Goal: Transaction & Acquisition: Purchase product/service

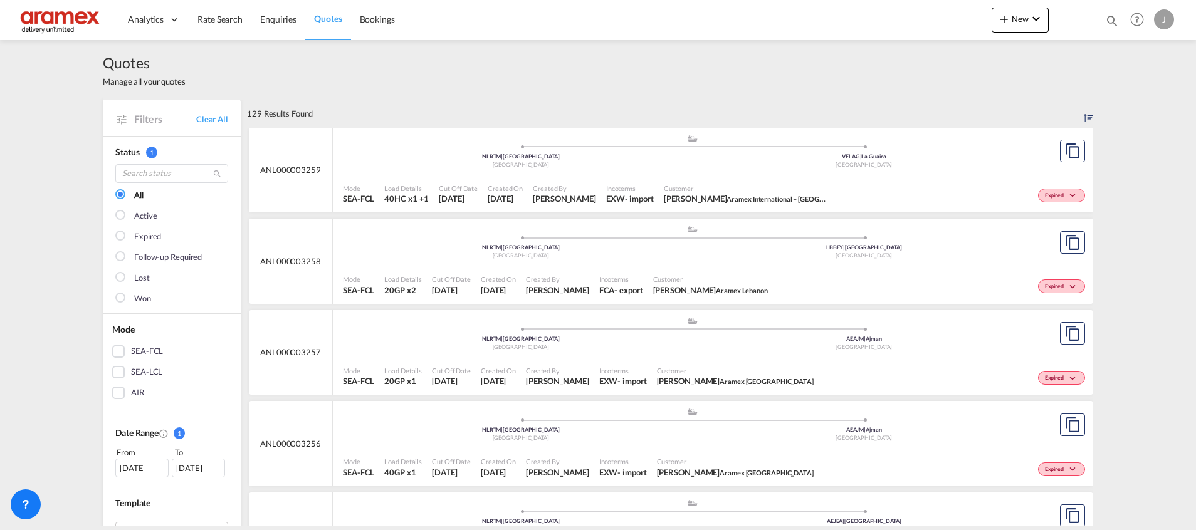
click at [122, 366] on div "SEA-LCL" at bounding box center [118, 372] width 13 height 13
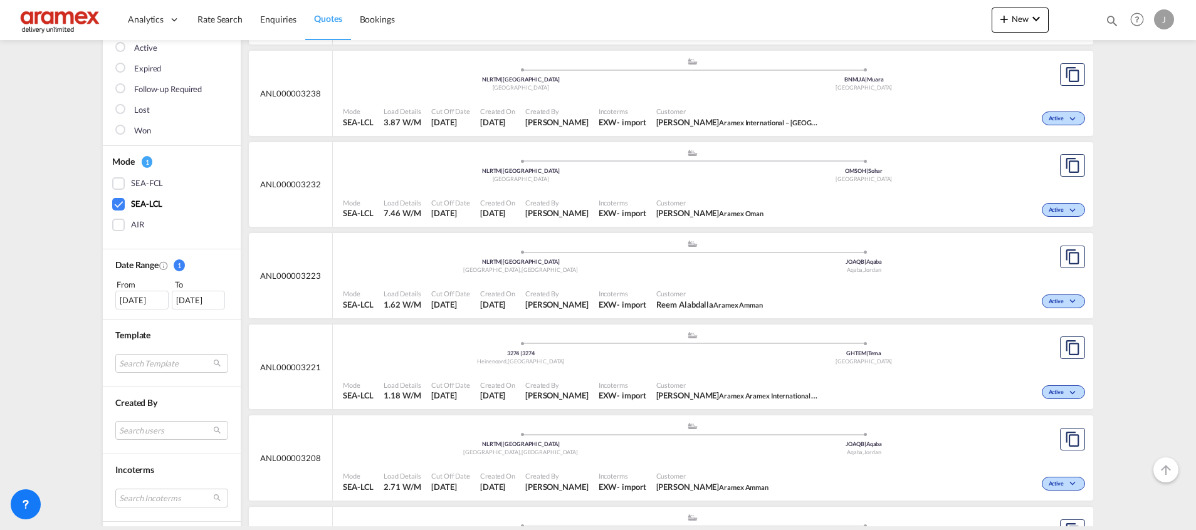
scroll to position [188, 0]
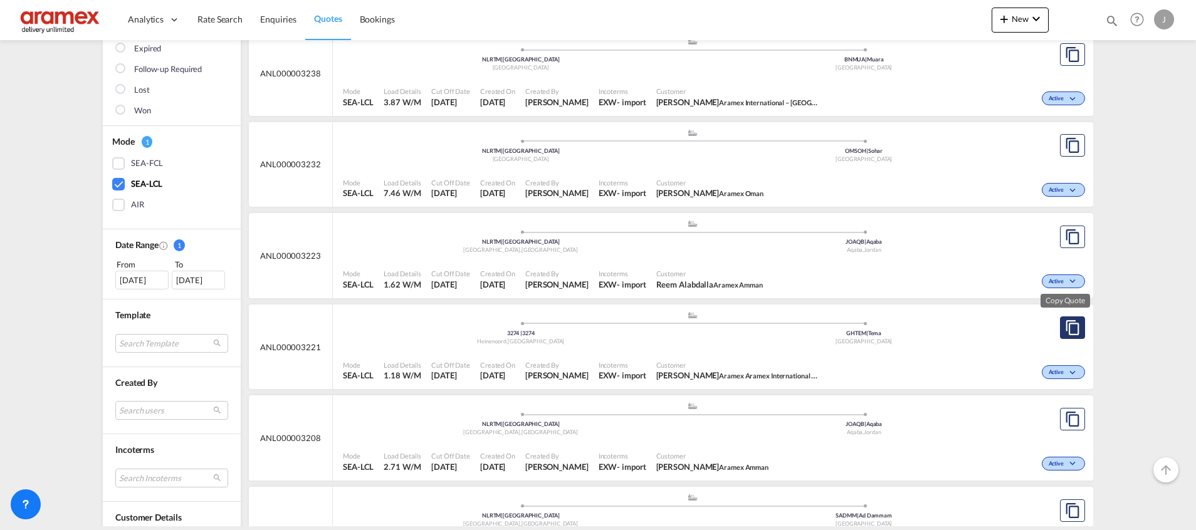
click at [1065, 327] on md-icon "assets/icons/custom/copyQuote.svg" at bounding box center [1072, 327] width 15 height 15
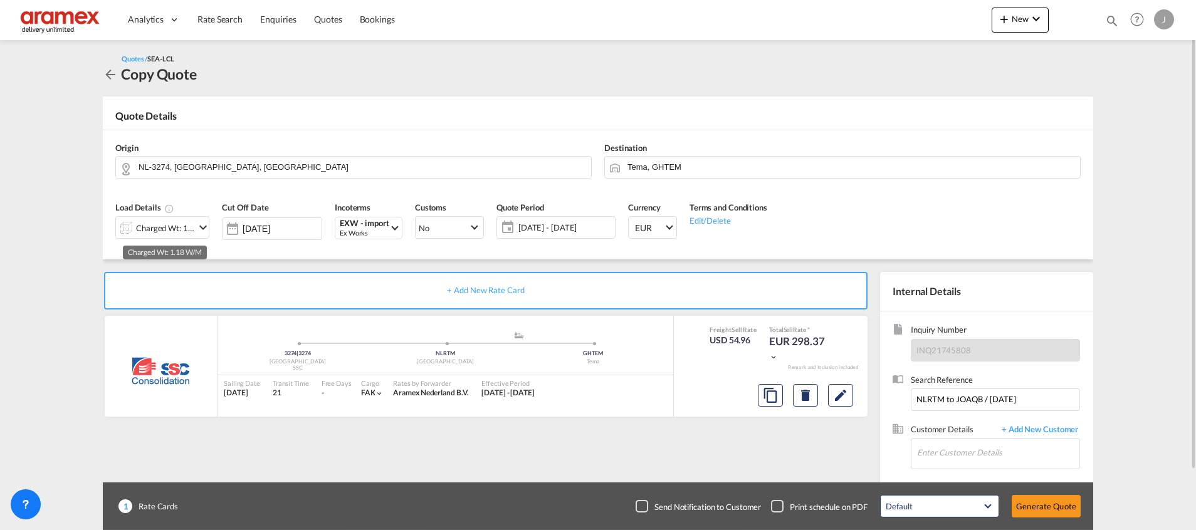
click at [170, 228] on div "Charged Wt: 1.18 W/M" at bounding box center [165, 228] width 59 height 18
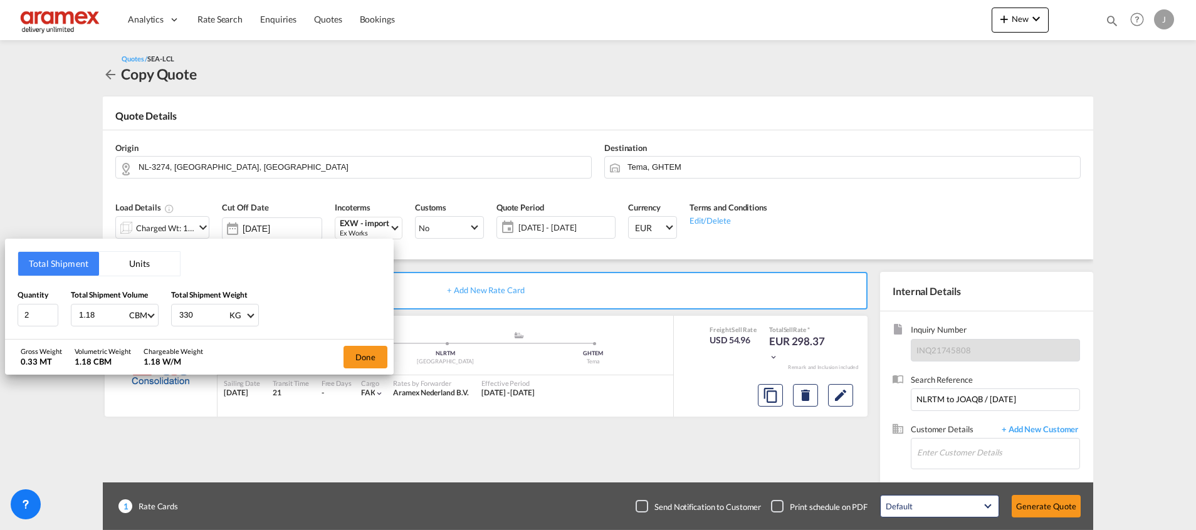
drag, startPoint x: 102, startPoint y: 313, endPoint x: 59, endPoint y: 312, distance: 43.3
click at [59, 312] on div "Quantity 2 Total Shipment Volume 1.18 CBM CBM CFT Total Shipment Weight 330 KG …" at bounding box center [199, 308] width 363 height 38
type input "1.11"
drag, startPoint x: 198, startPoint y: 311, endPoint x: 147, endPoint y: 311, distance: 50.8
click at [147, 311] on div "Quantity 2 Total Shipment Volume 1.11 CBM CBM CFT Total Shipment Weight 330 KG …" at bounding box center [199, 308] width 363 height 38
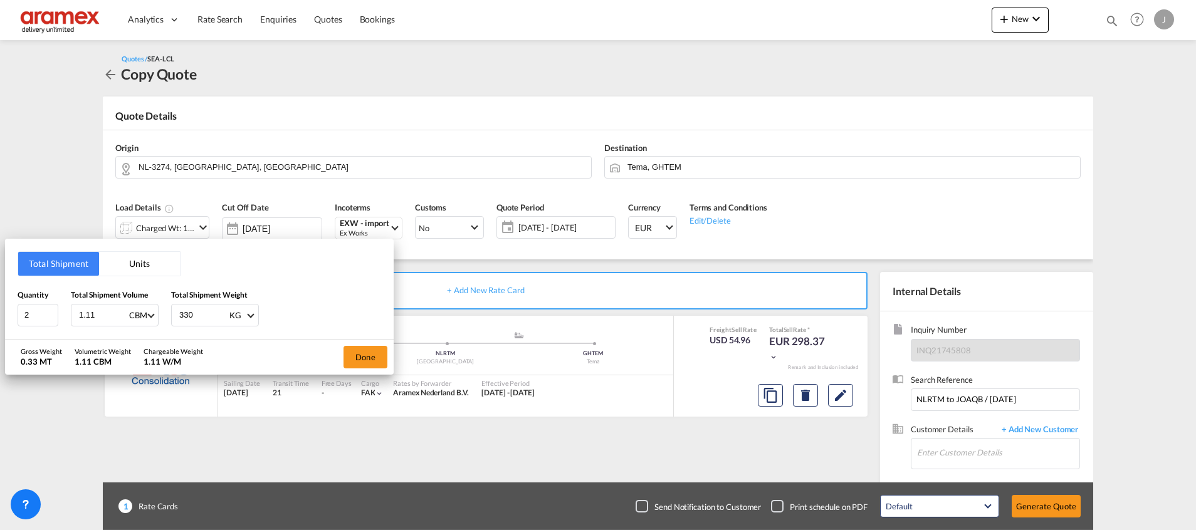
paste input "513"
type input "513"
drag, startPoint x: 38, startPoint y: 320, endPoint x: -4, endPoint y: 320, distance: 41.4
click at [0, 320] on html "Analytics Dashboard Rate Search Enquiries Quotes Bookings Analytics" at bounding box center [598, 265] width 1196 height 530
type input "3"
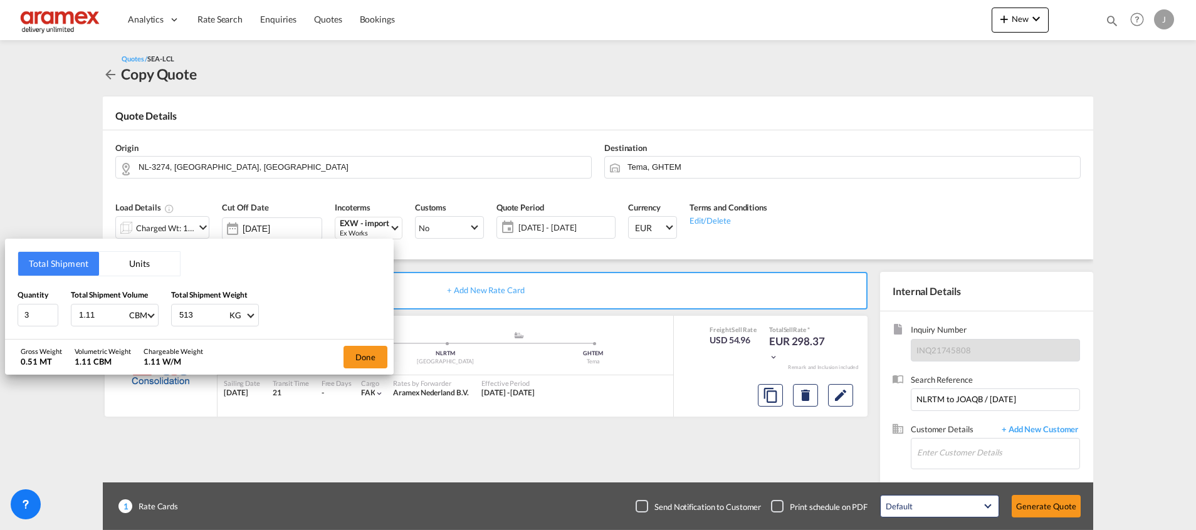
click at [328, 352] on div "Gross Weight 0.51 MT Volumetric Weight 1.11 CBM Chargeable Weight 1.11 W/M Done" at bounding box center [199, 357] width 389 height 35
click at [348, 357] on button "Done" at bounding box center [365, 357] width 44 height 23
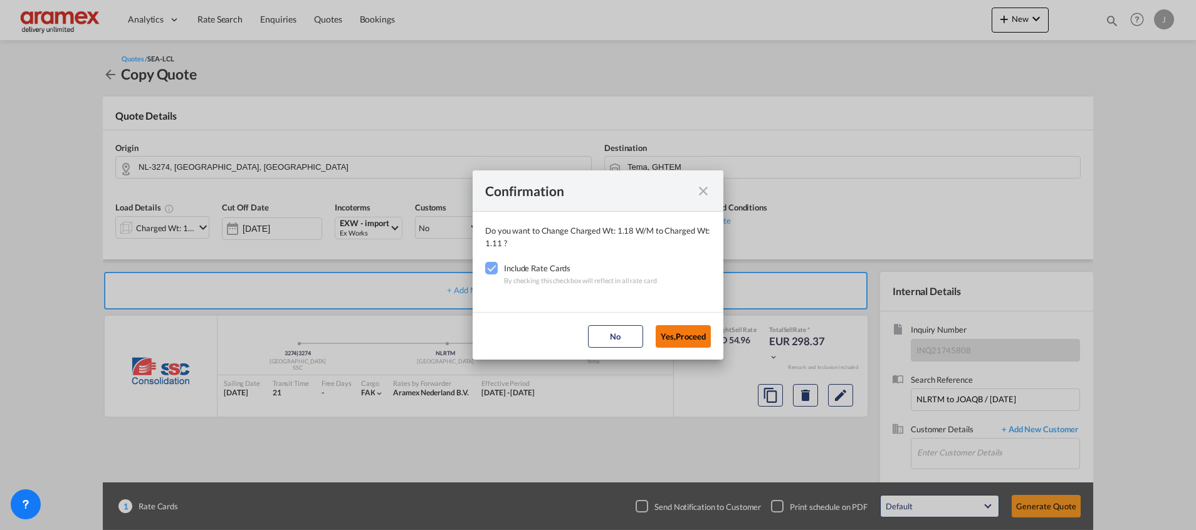
click at [683, 337] on button "Yes,Proceed" at bounding box center [682, 336] width 55 height 23
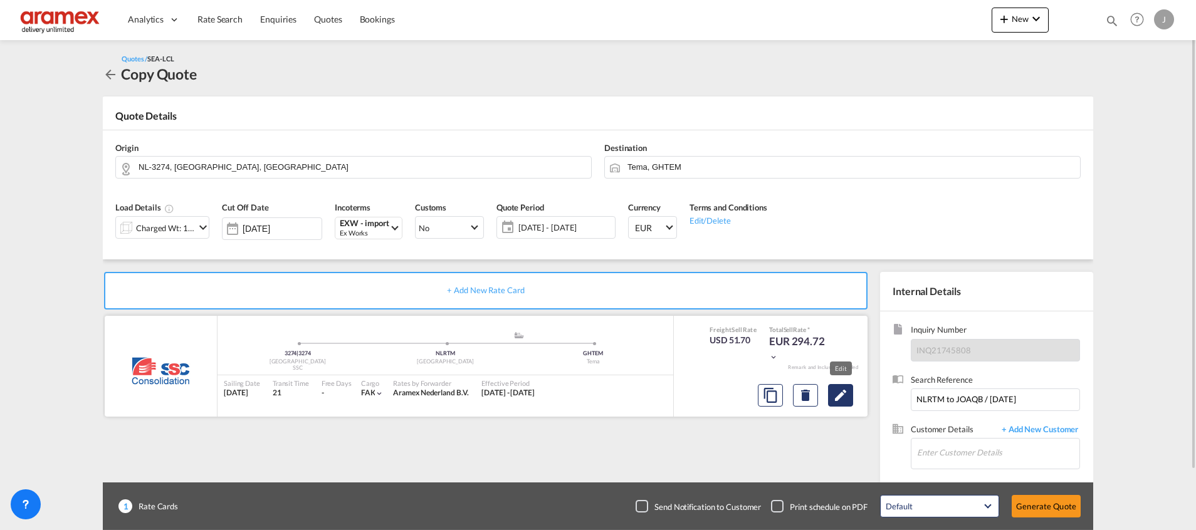
click at [837, 387] on button "Edit" at bounding box center [840, 395] width 25 height 23
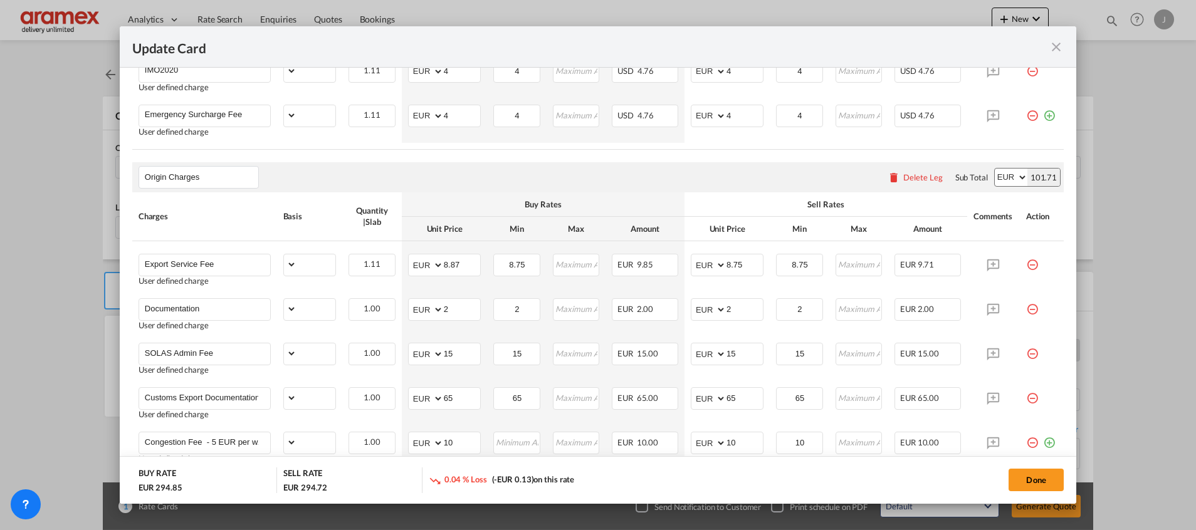
select select "per_w/m"
select select "per_shipment"
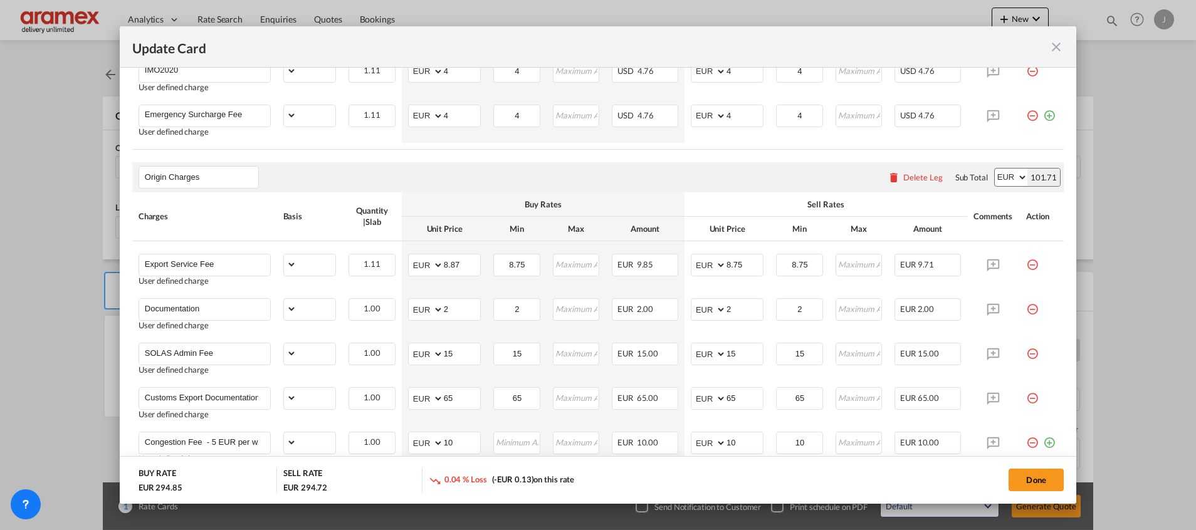
select select "per_shipment"
select select "N/A"
select select "per_shipment"
select select "% on pickup"
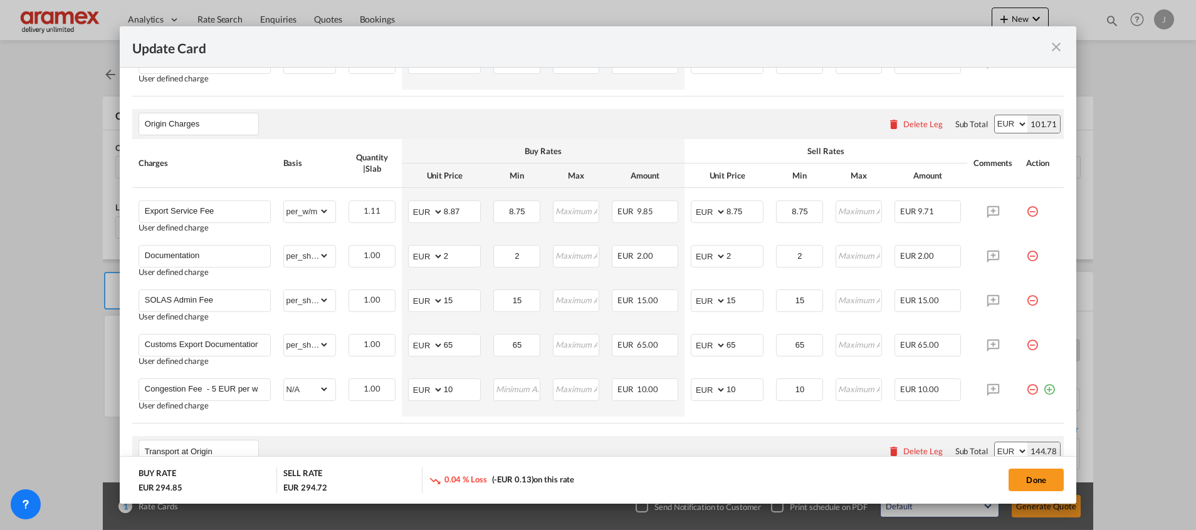
scroll to position [564, 0]
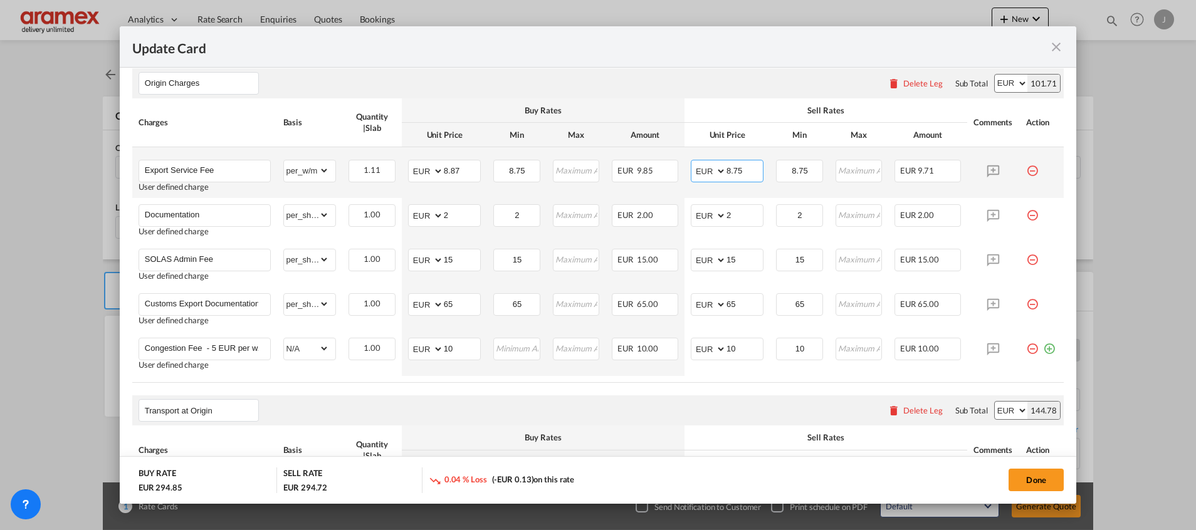
click at [740, 168] on input "8.75" at bounding box center [744, 169] width 36 height 19
click at [449, 167] on input "8.87" at bounding box center [462, 169] width 36 height 19
paste input "75"
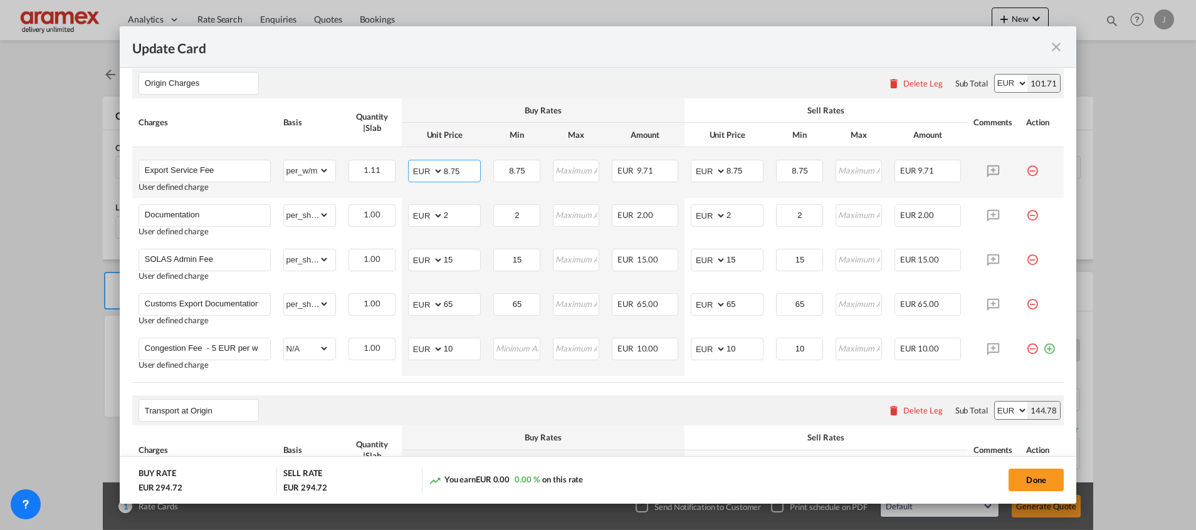
type input "8.75"
click at [463, 192] on td "AED AFN ALL AMD ANG AOA ARS AUD AWG AZN BAM BBD BDT BGN BHD BIF BMD BND [PERSON…" at bounding box center [444, 172] width 85 height 51
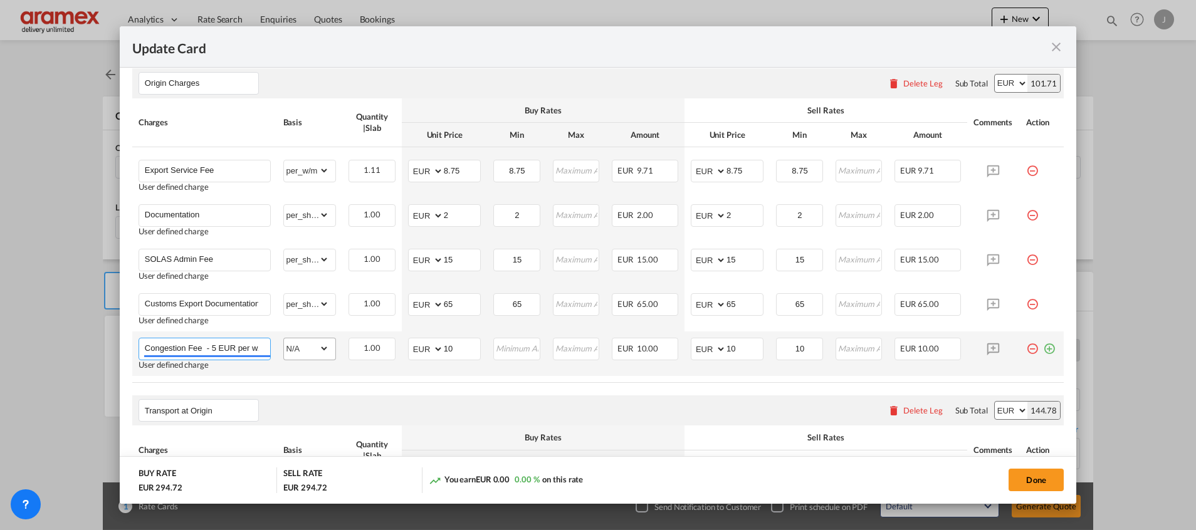
scroll to position [0, 140]
drag, startPoint x: 295, startPoint y: 347, endPoint x: 317, endPoint y: 345, distance: 22.0
click at [317, 345] on tr "Congestion Fee - 5 EUR per w/m , then rounded up to the nearest unit User defin…" at bounding box center [597, 354] width 931 height 44
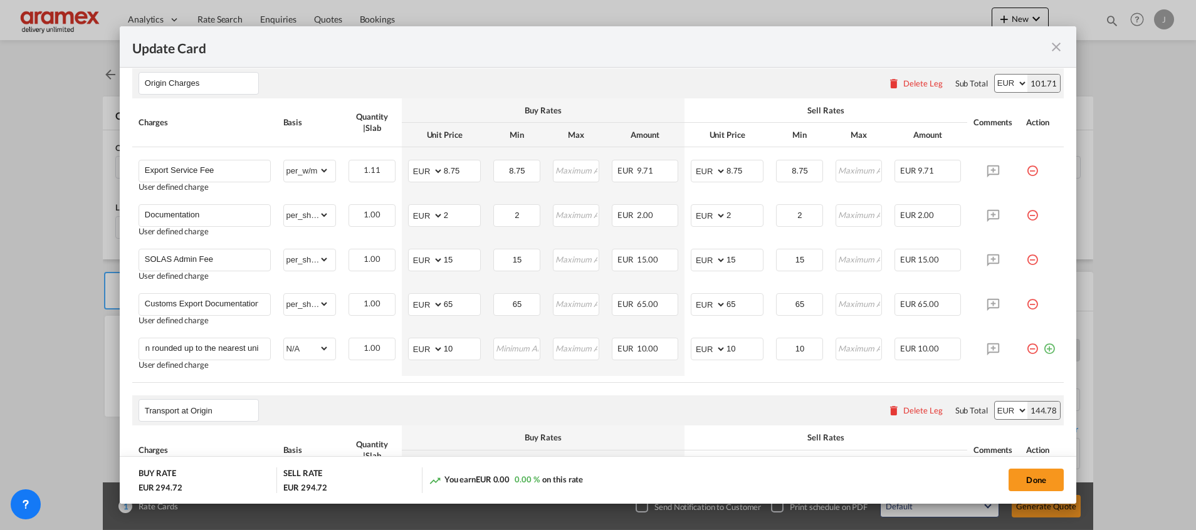
click at [422, 392] on air-lcl-rate-modification "Main Freight Please enter leg name Leg Name Already Exists Delete Leg Sub Total…" at bounding box center [597, 214] width 931 height 776
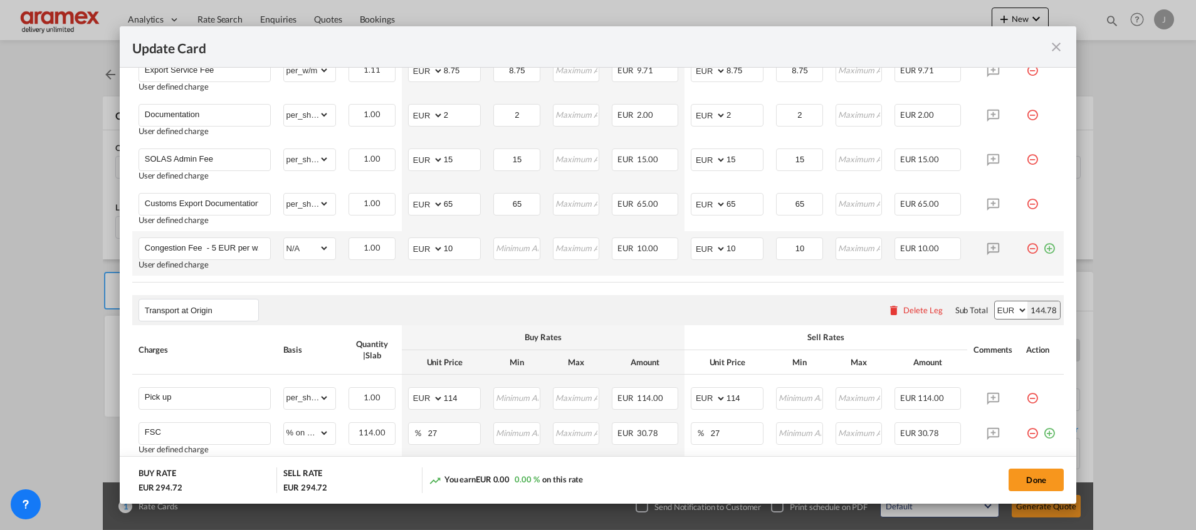
scroll to position [758, 0]
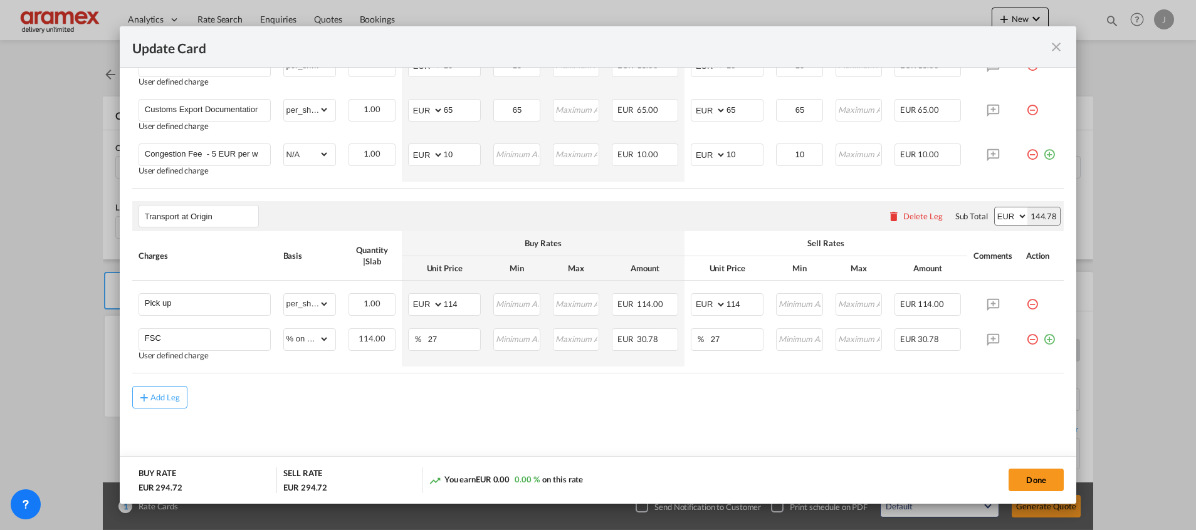
drag, startPoint x: 579, startPoint y: 420, endPoint x: 598, endPoint y: 406, distance: 23.8
click at [579, 420] on md-content "Main Freight Please enter leg name Leg Name Already Exists Delete Leg Sub Total…" at bounding box center [597, 53] width 931 height 842
click at [456, 302] on input "114" at bounding box center [462, 303] width 36 height 19
type input "54"
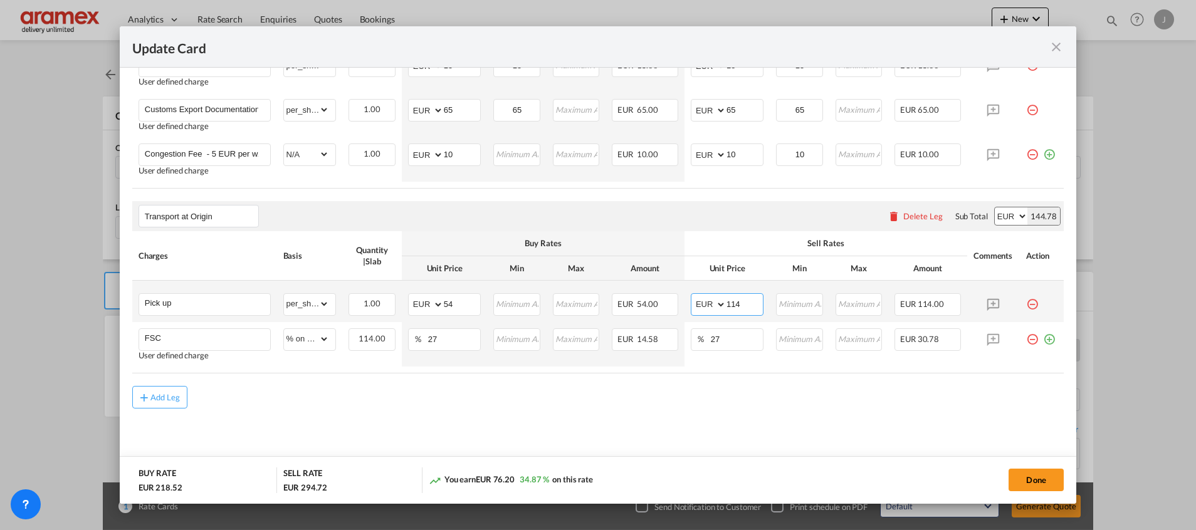
click at [733, 298] on input "114" at bounding box center [744, 303] width 36 height 19
type input "4"
type input "54"
click at [591, 377] on air-lcl-rate-modification "Main Freight Please enter leg name Leg Name Already Exists Delete Leg Sub Total…" at bounding box center [597, 20] width 931 height 776
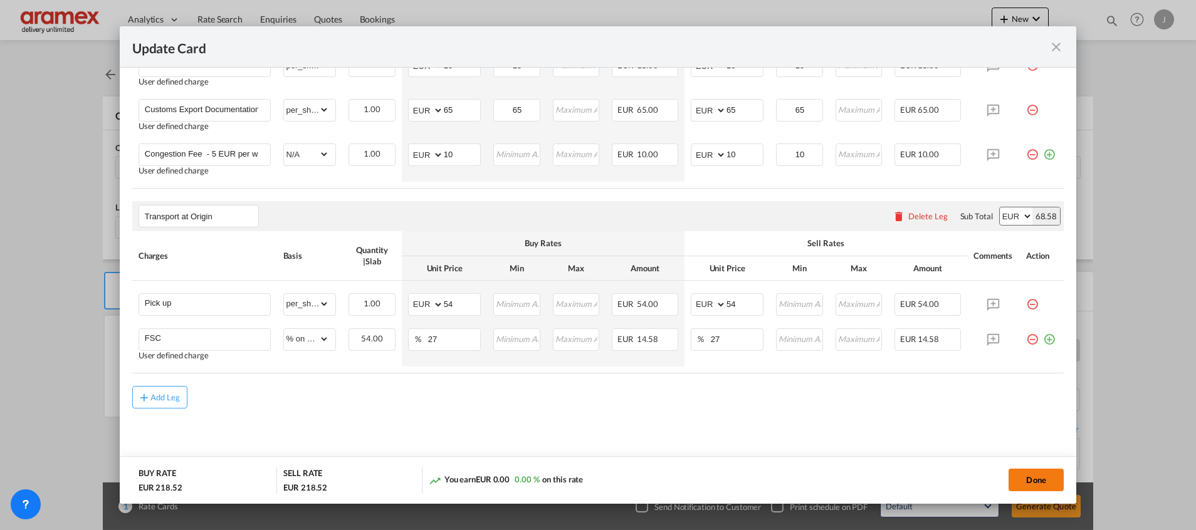
click at [1040, 480] on button "Done" at bounding box center [1035, 480] width 55 height 23
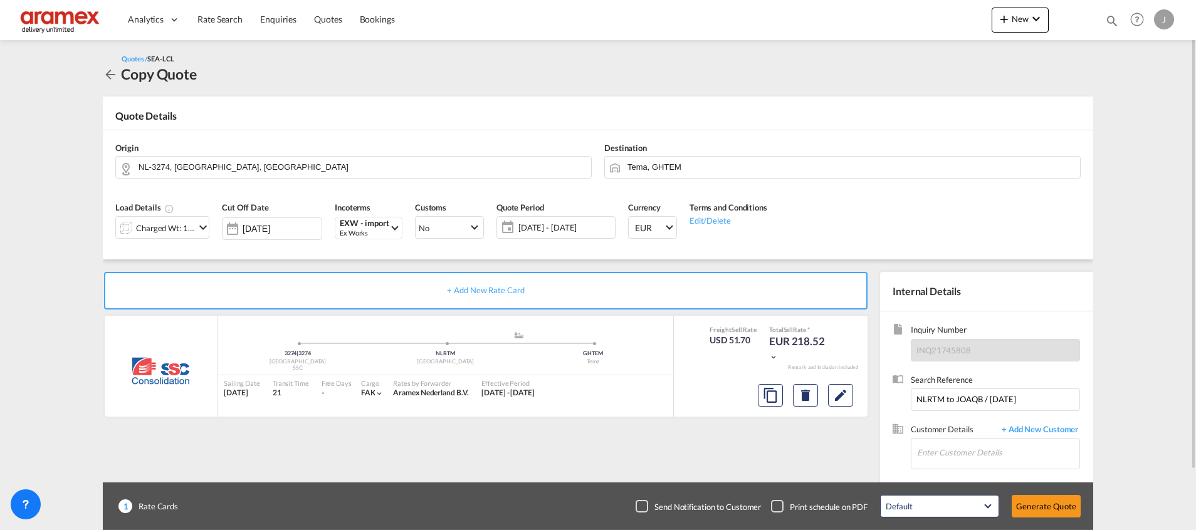
scroll to position [67, 0]
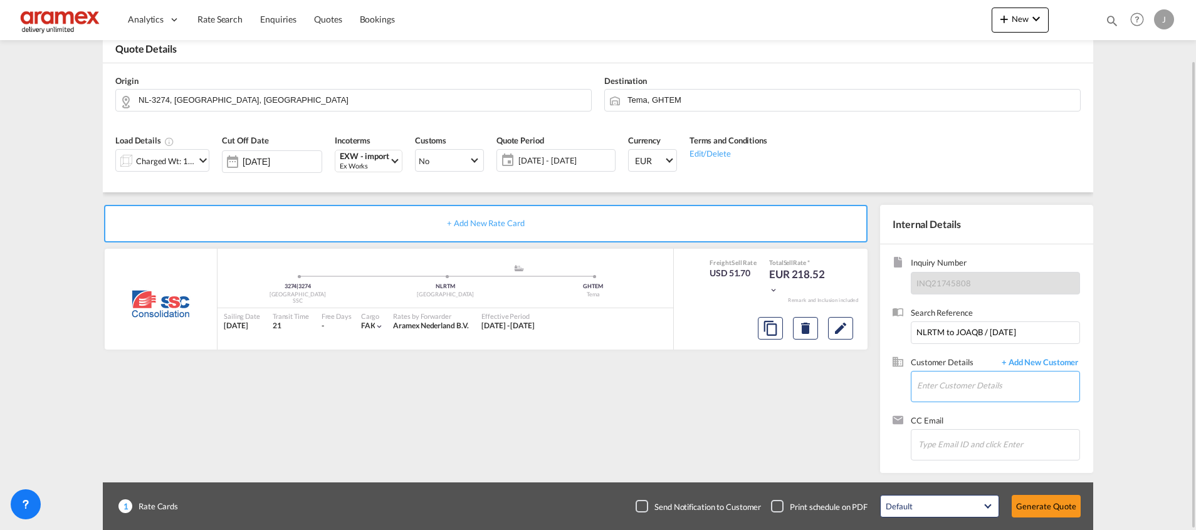
click at [946, 394] on input "Enter Customer Details" at bounding box center [998, 386] width 162 height 28
paste input "[PERSON_NAME]"
type input "[PERSON_NAME]"
click at [1031, 365] on body "Analytics Dashboard Rate Search Enquiries Quotes Bookings" at bounding box center [598, 265] width 1196 height 530
click at [1030, 359] on span "+ Add New Customer" at bounding box center [1037, 364] width 85 height 14
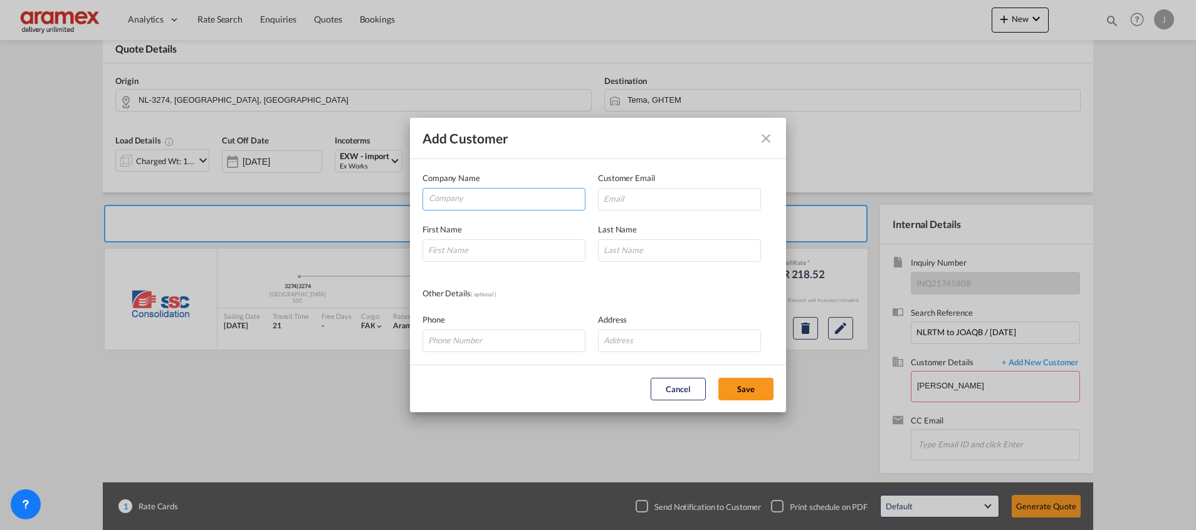
click at [452, 199] on input "Company" at bounding box center [507, 198] width 156 height 19
type input "Aramex [GEOGRAPHIC_DATA]"
click at [640, 203] on input "Add Customer Company ..." at bounding box center [679, 199] width 163 height 23
paste input "[EMAIL_ADDRESS][DOMAIN_NAME]"
type input "[EMAIL_ADDRESS][DOMAIN_NAME]"
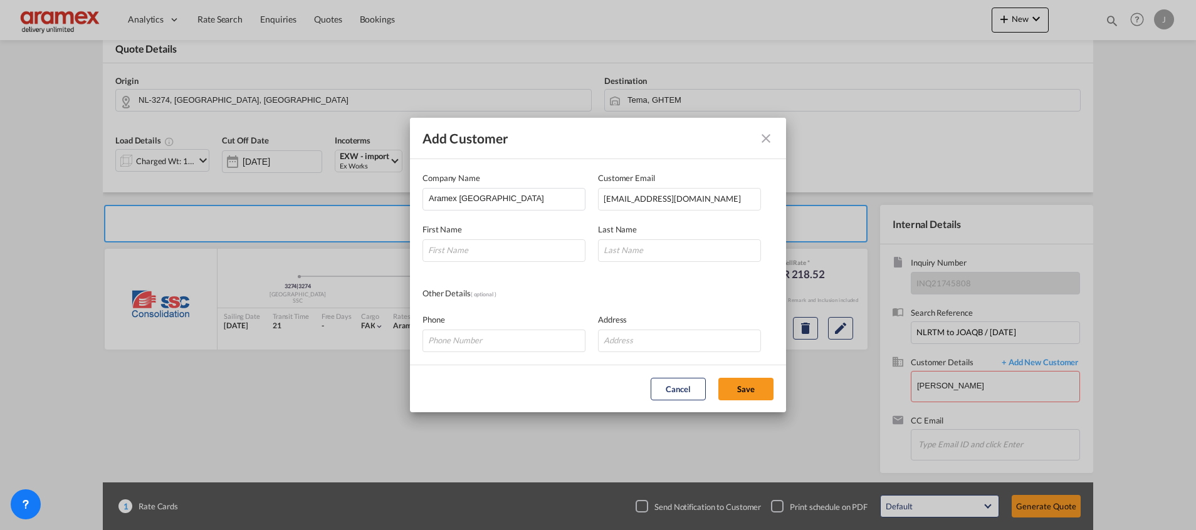
click at [496, 234] on div "First Name" at bounding box center [509, 242] width 175 height 39
click at [474, 248] on input "Add Customer Company ..." at bounding box center [503, 250] width 163 height 23
type input "[PERSON_NAME]"
click at [632, 250] on input "Add Customer Company ..." at bounding box center [679, 250] width 163 height 23
type input "A."
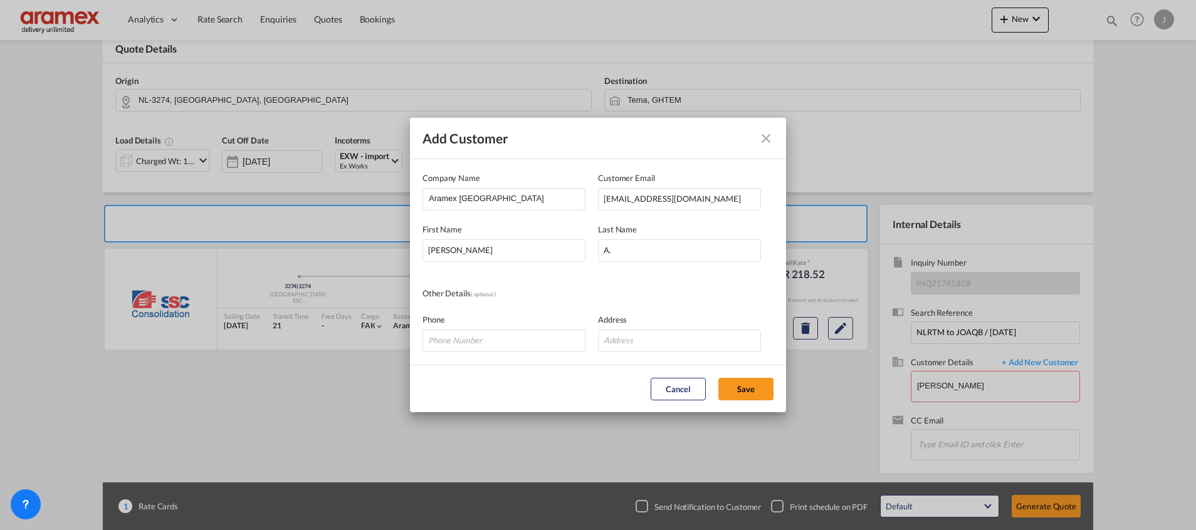
click at [526, 270] on md-dialog-content "Company Name Aramex [GEOGRAPHIC_DATA] Customer Email [EMAIL_ADDRESS][DOMAIN_NAM…" at bounding box center [598, 262] width 376 height 206
click at [744, 389] on button "Save" at bounding box center [745, 389] width 55 height 23
type input "Aramex Ghana, [PERSON_NAME], [EMAIL_ADDRESS][DOMAIN_NAME]"
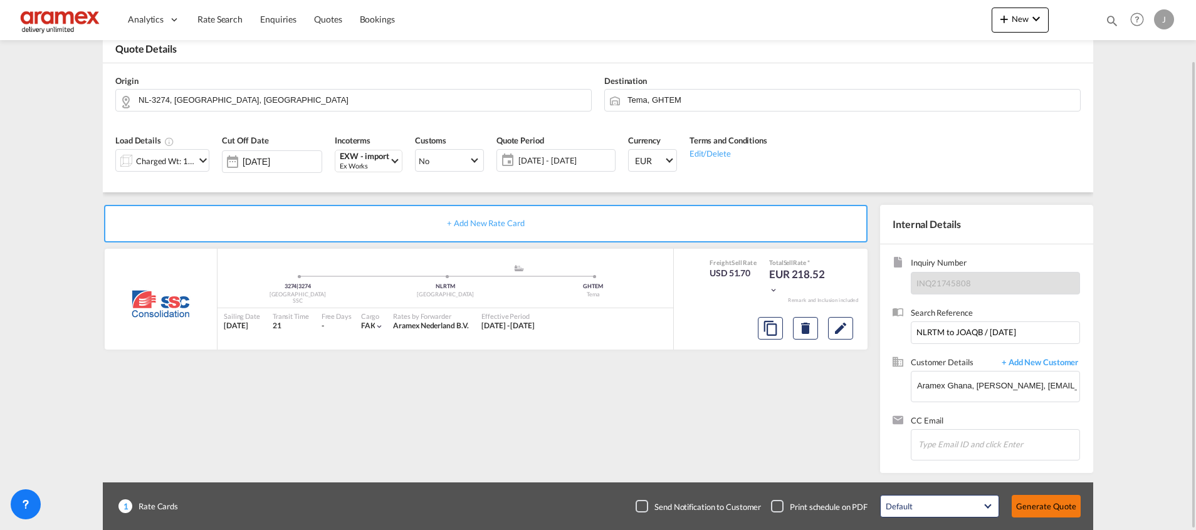
click at [1053, 502] on button "Generate Quote" at bounding box center [1045, 506] width 69 height 23
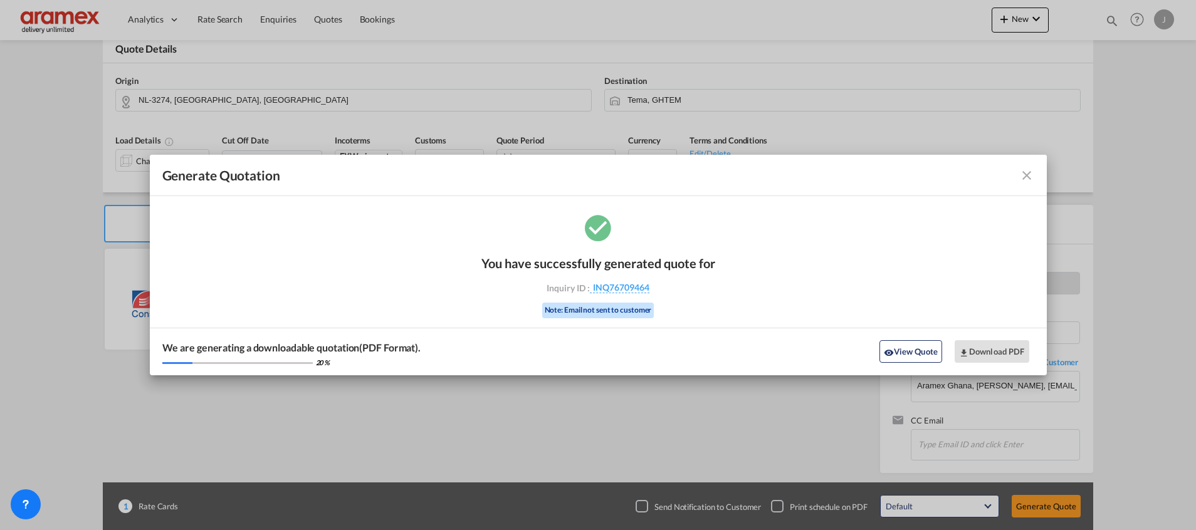
click at [895, 340] on div "We are generating a downloadable quotation(PDF Format). 20 % View Quote Downloa…" at bounding box center [598, 352] width 897 height 48
click at [899, 348] on button "View Quote" at bounding box center [910, 351] width 63 height 23
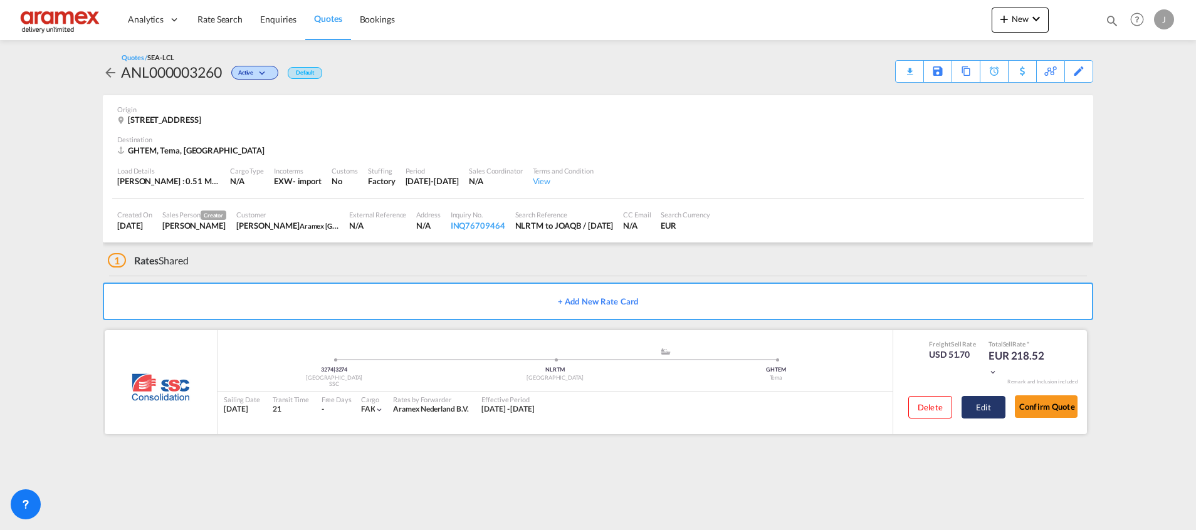
click at [995, 404] on button "Edit" at bounding box center [983, 407] width 44 height 23
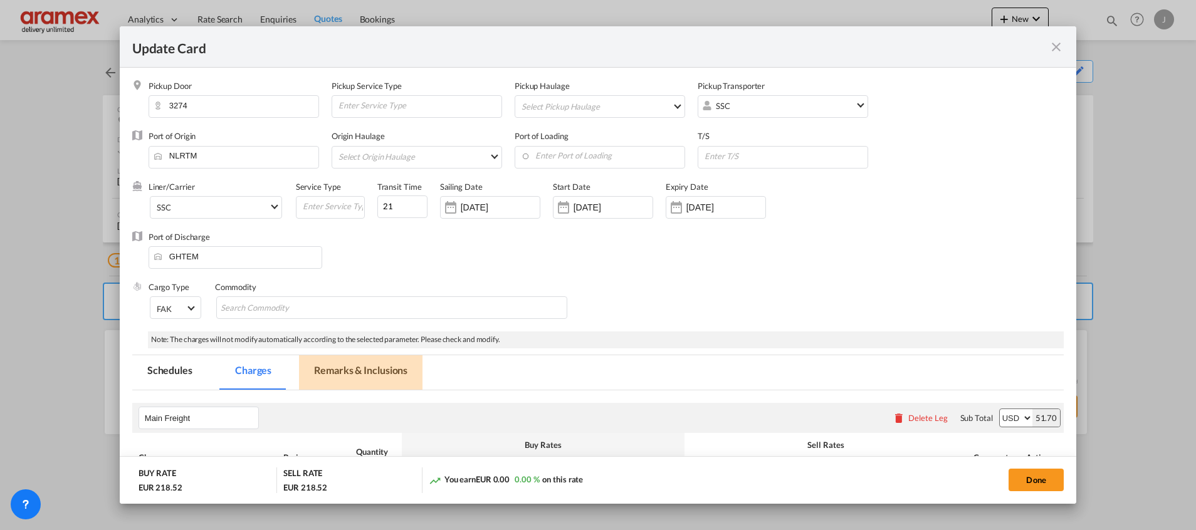
click at [356, 372] on md-tab-item "Remarks & Inclusions" at bounding box center [360, 372] width 123 height 34
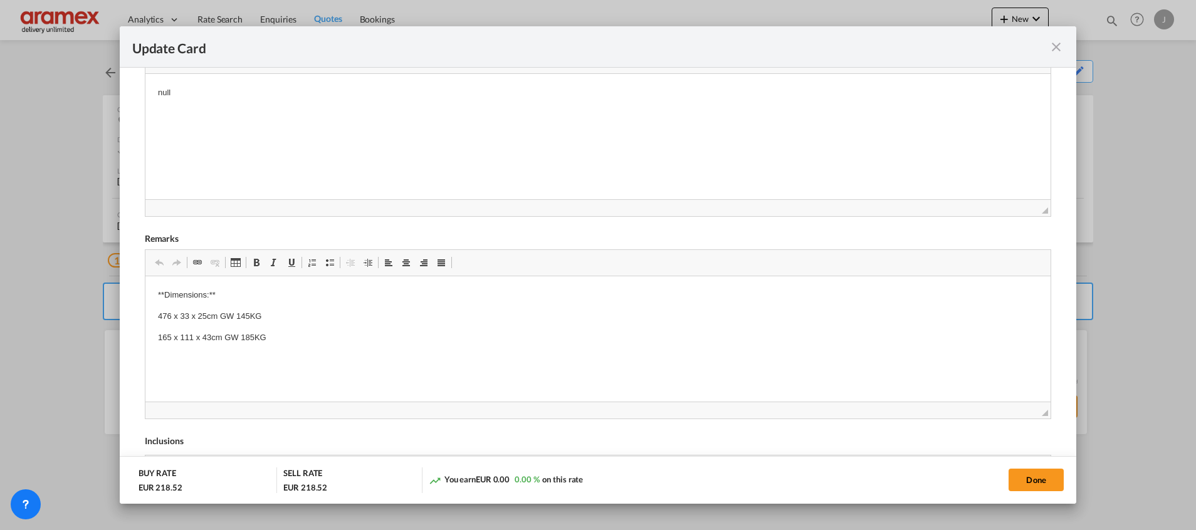
scroll to position [560, 0]
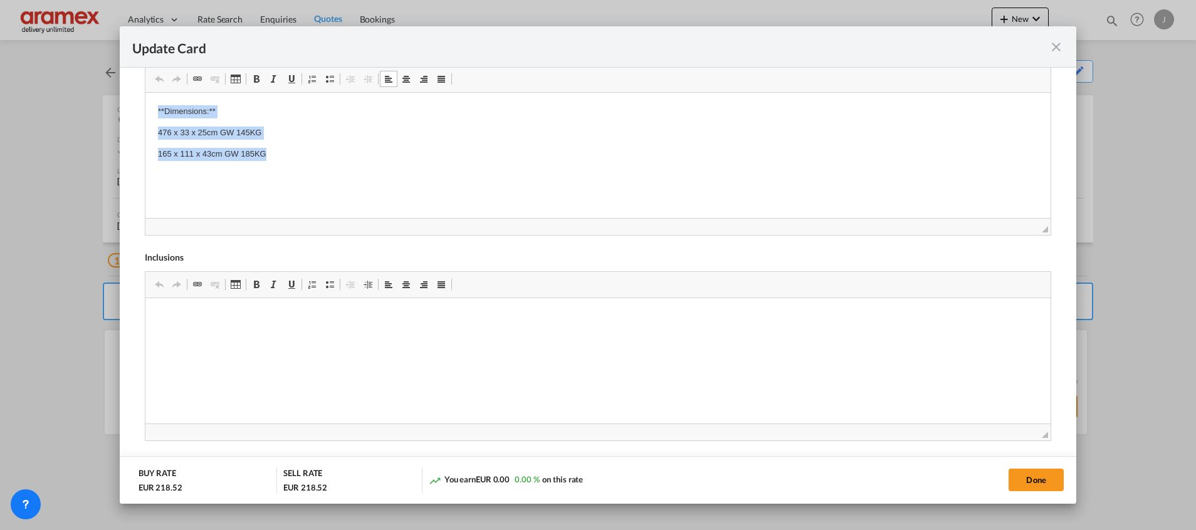
drag, startPoint x: 276, startPoint y: 161, endPoint x: 269, endPoint y: 187, distance: 26.6
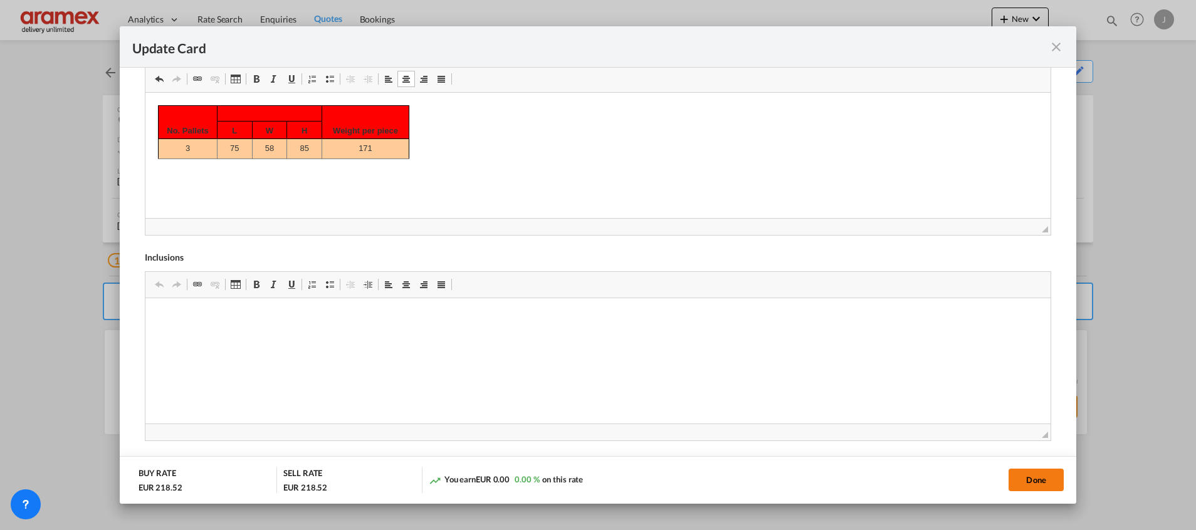
click at [1028, 481] on button "Done" at bounding box center [1035, 480] width 55 height 23
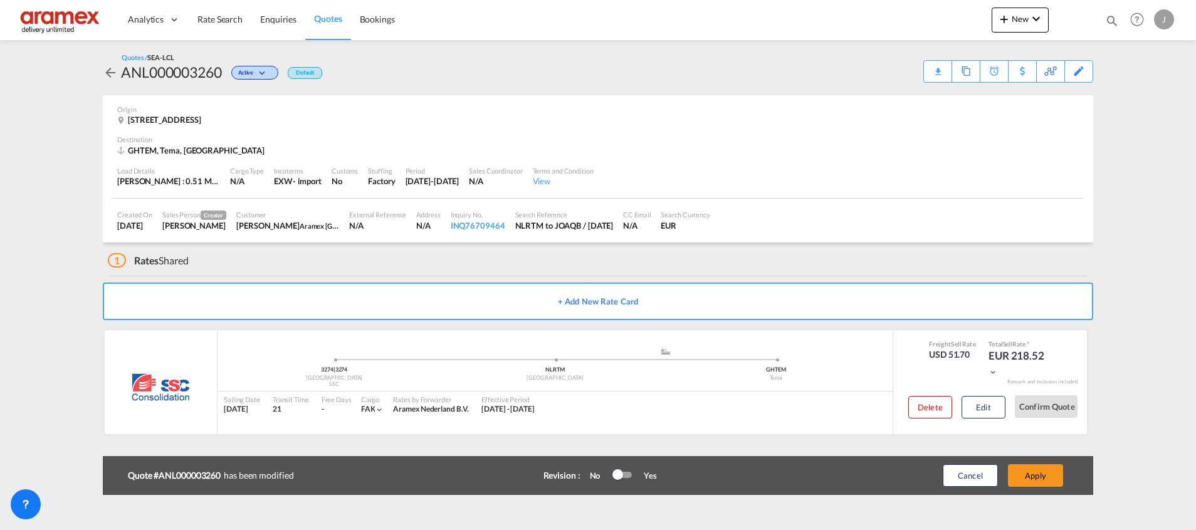
scroll to position [179, 0]
click at [927, 65] on div "Download Quote" at bounding box center [913, 71] width 64 height 20
click at [976, 408] on button "Edit" at bounding box center [983, 407] width 44 height 23
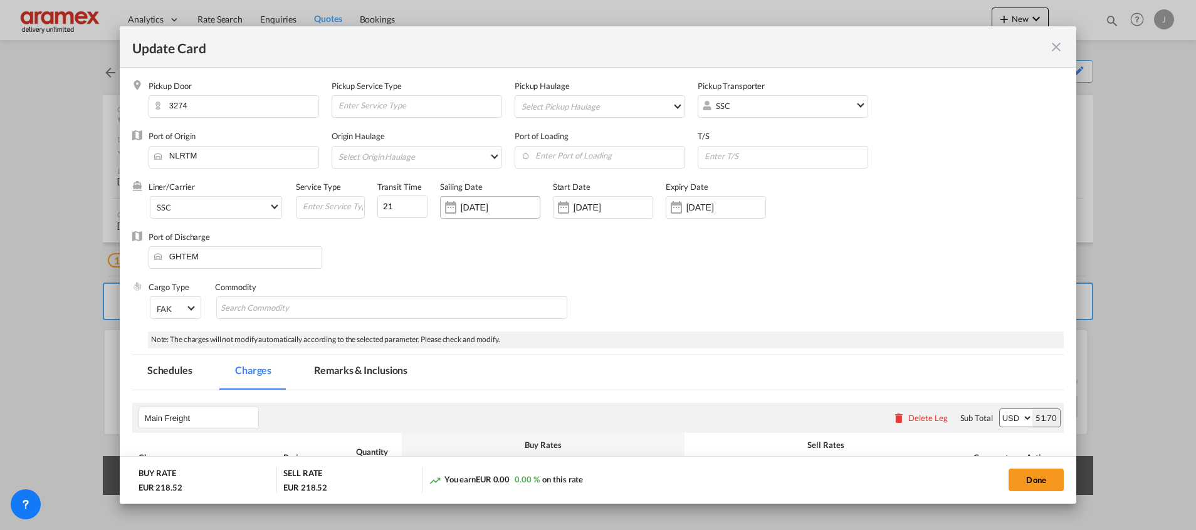
click at [484, 206] on input "[DATE]" at bounding box center [500, 207] width 79 height 10
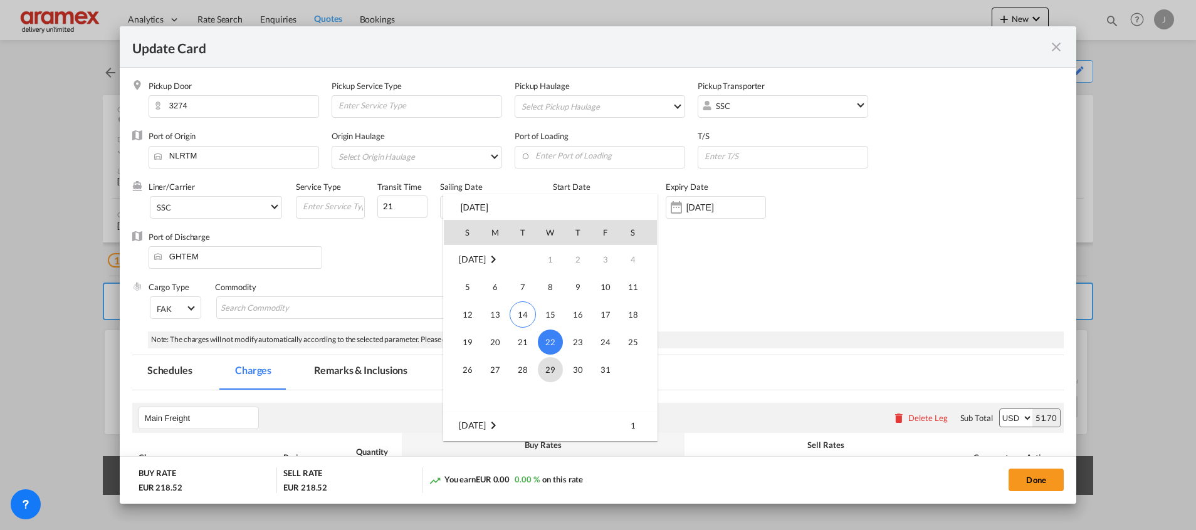
click at [553, 373] on span "29" at bounding box center [550, 369] width 25 height 25
type input "[DATE]"
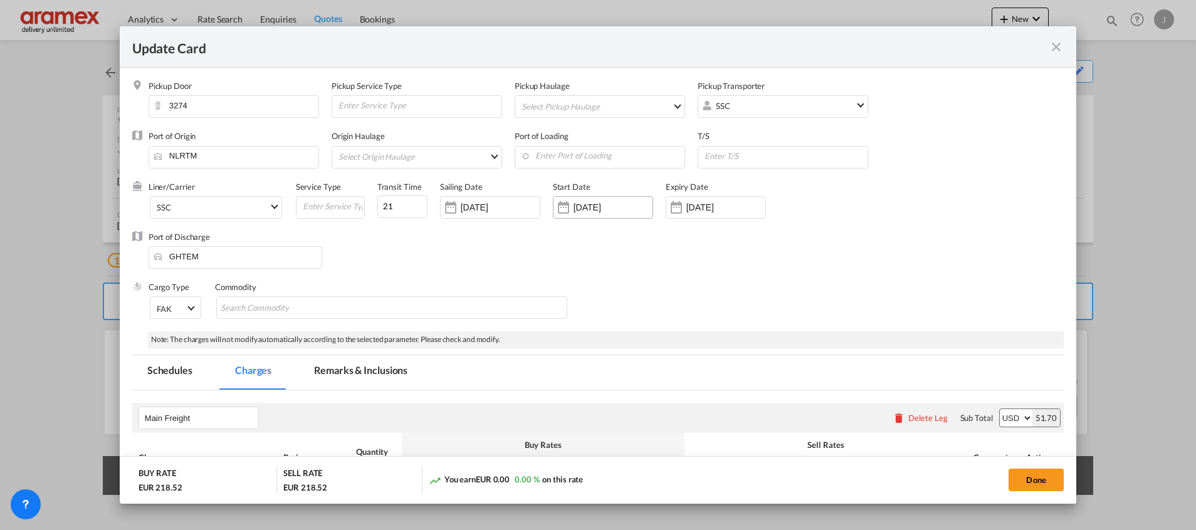
click at [602, 209] on input "[DATE]" at bounding box center [612, 207] width 79 height 10
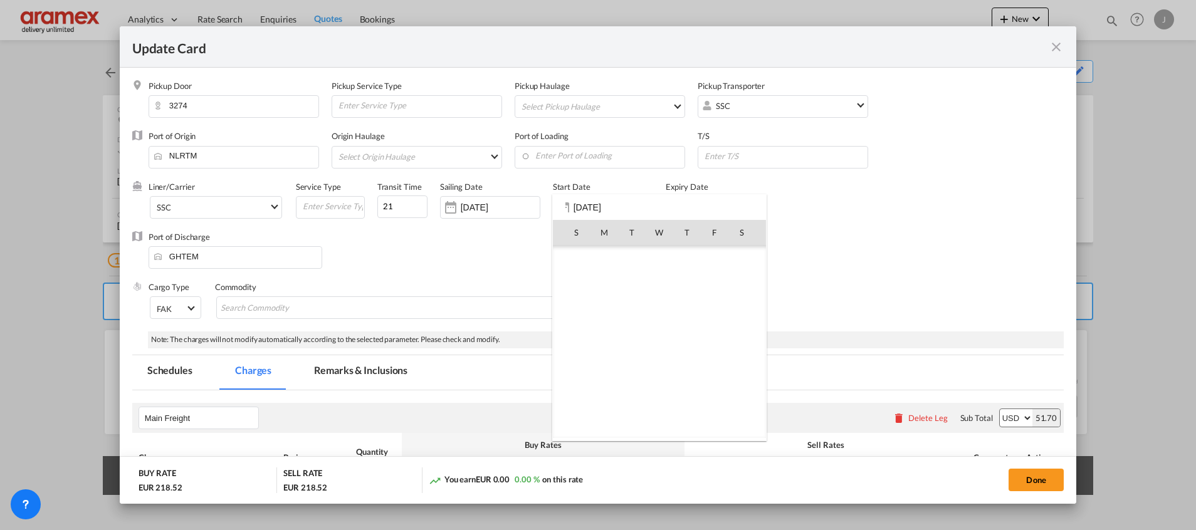
scroll to position [290445, 0]
click at [633, 308] on span "14" at bounding box center [632, 314] width 26 height 26
type input "[DATE]"
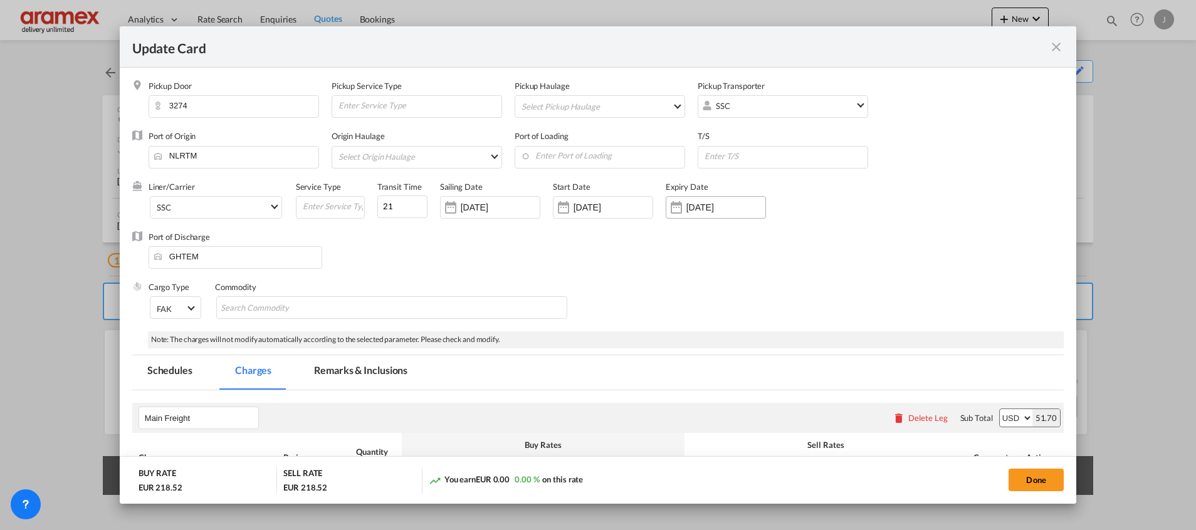
click at [692, 206] on input "[DATE]" at bounding box center [725, 207] width 79 height 10
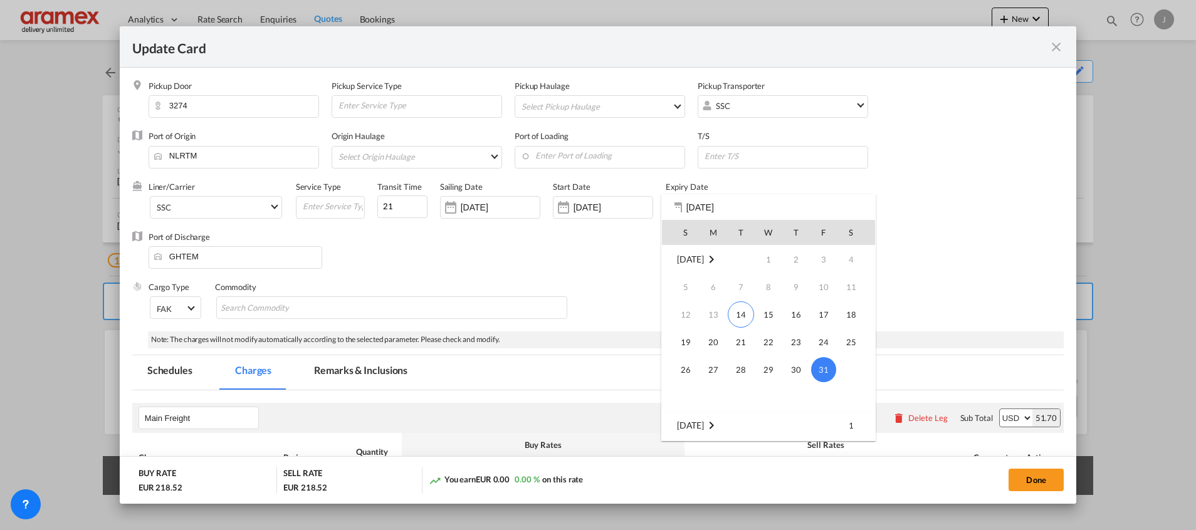
click at [818, 365] on span "31" at bounding box center [823, 369] width 25 height 25
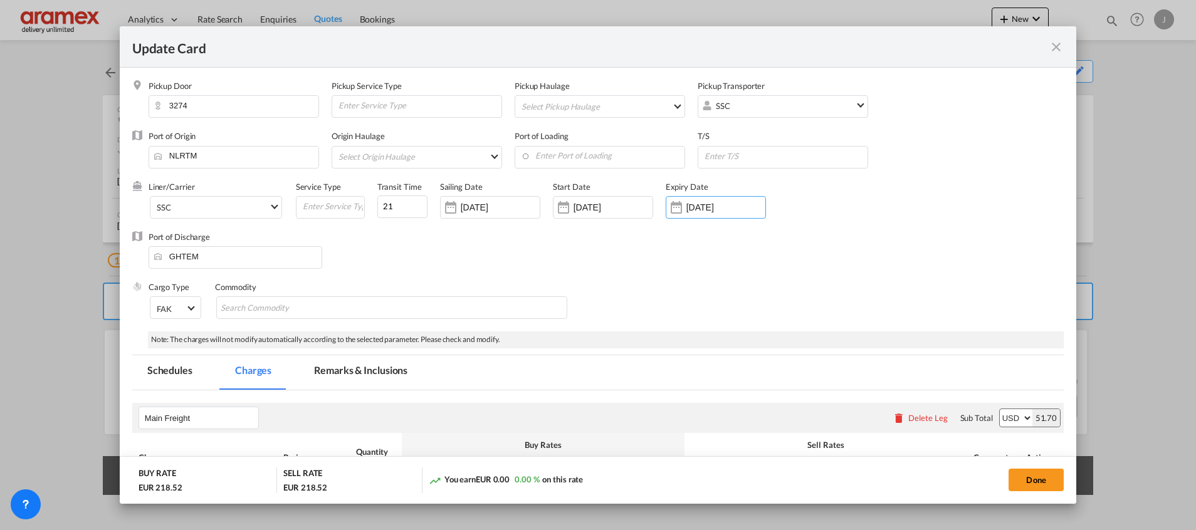
click at [566, 285] on div "Commodity" at bounding box center [398, 306] width 366 height 50
drag, startPoint x: 397, startPoint y: 210, endPoint x: 353, endPoint y: 209, distance: 43.3
click at [353, 209] on div "Liner/Carrier SSC Atlantic Container Line (ACL) [PERSON_NAME] Transport ([GEOGR…" at bounding box center [517, 206] width 736 height 50
type input "27"
click at [412, 276] on div "Port of Discharge [GEOGRAPHIC_DATA]" at bounding box center [597, 256] width 931 height 50
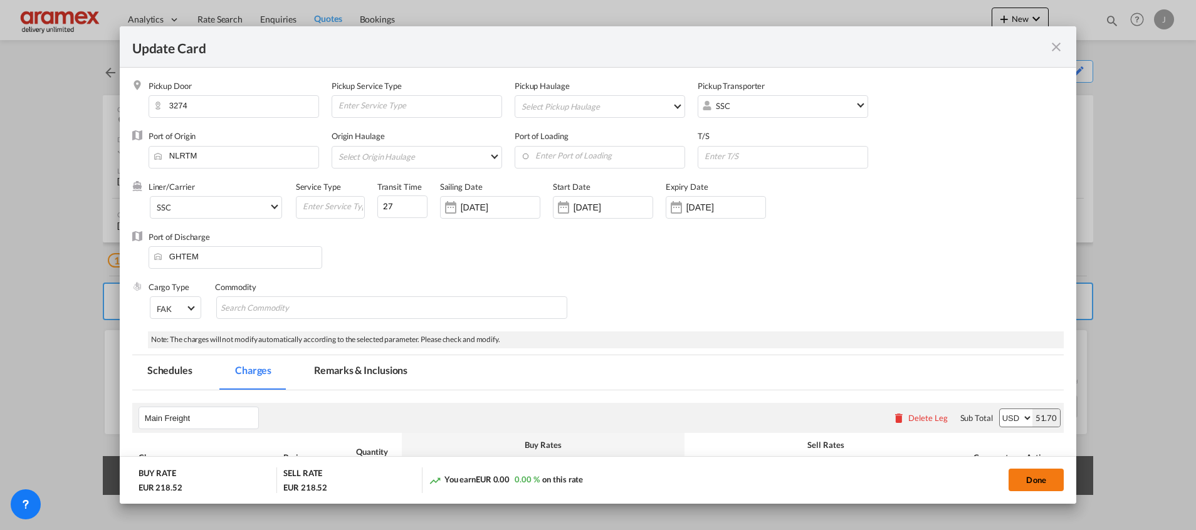
click at [1023, 471] on button "Done" at bounding box center [1035, 480] width 55 height 23
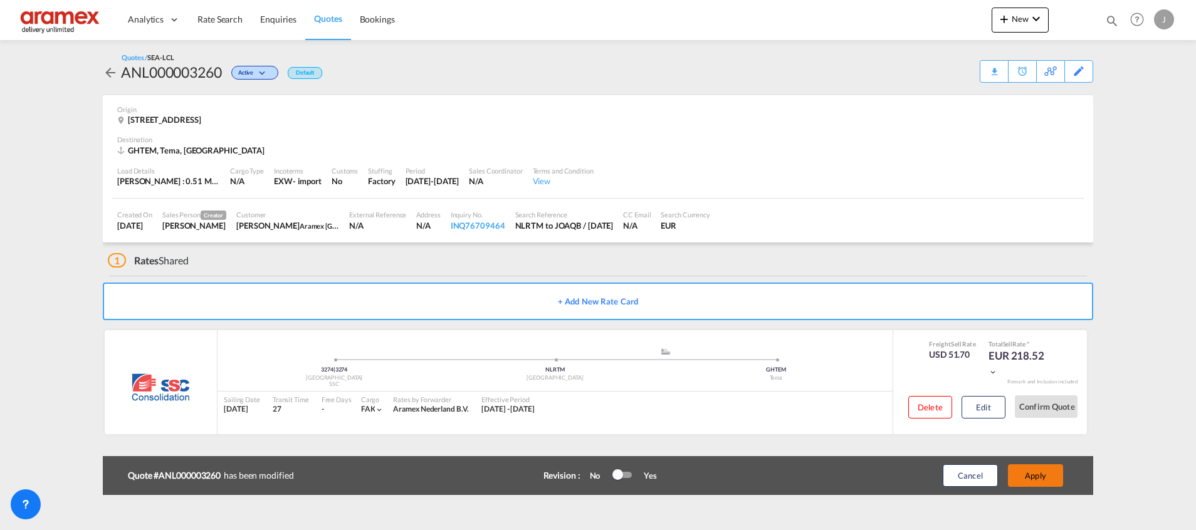
click at [1028, 478] on button "Apply" at bounding box center [1035, 475] width 55 height 23
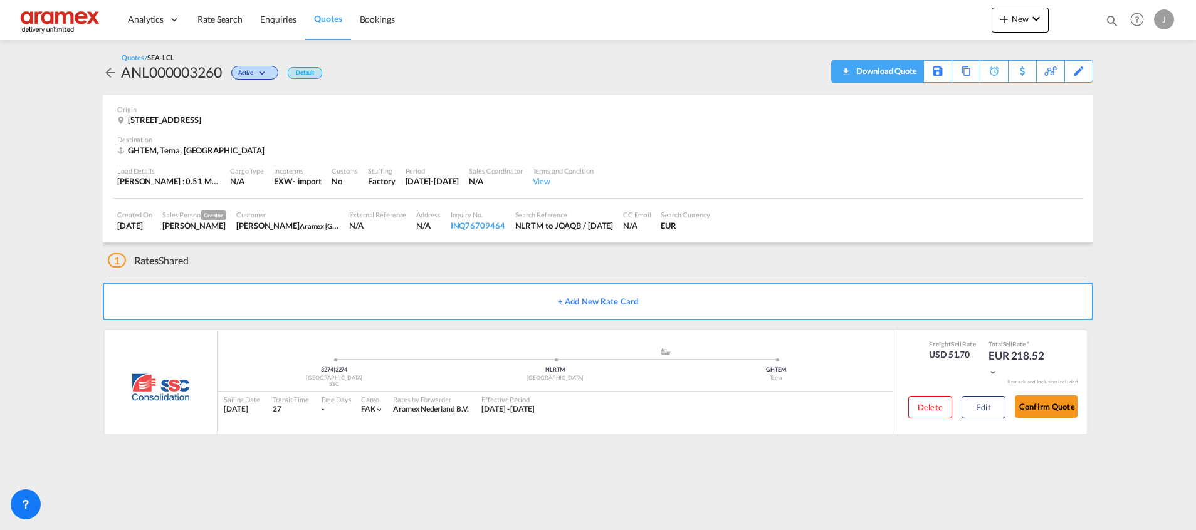
click at [853, 77] on div "Download Quote" at bounding box center [885, 71] width 64 height 20
